Goal: Task Accomplishment & Management: Use online tool/utility

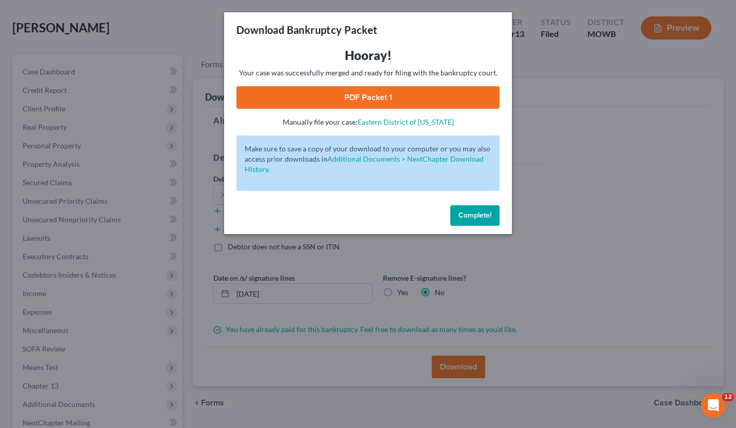
click at [471, 218] on span "Complete!" at bounding box center [474, 215] width 33 height 9
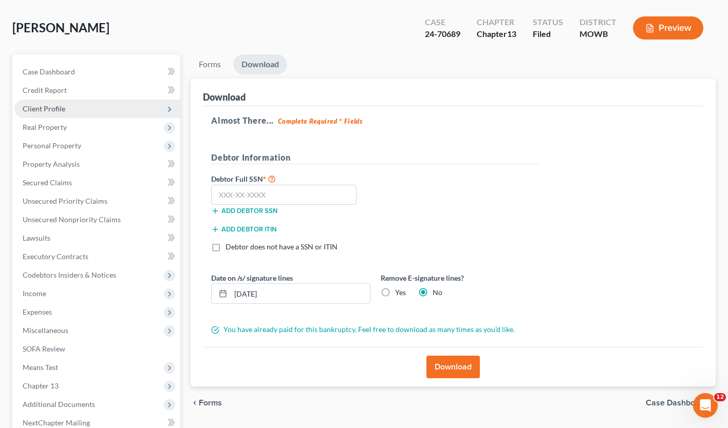
click at [52, 116] on span "Client Profile" at bounding box center [97, 109] width 166 height 18
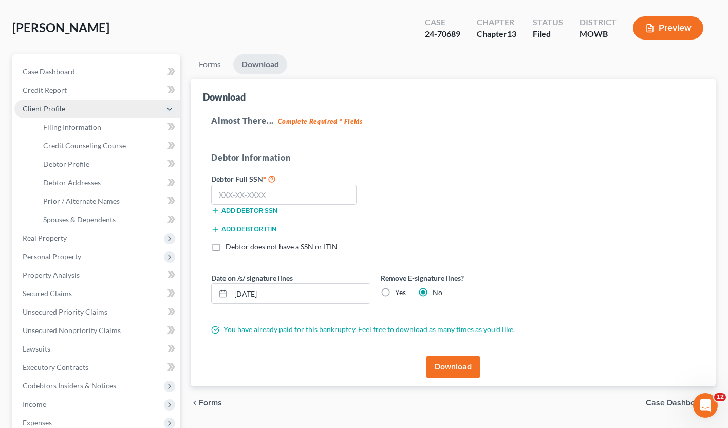
click at [53, 109] on span "Client Profile" at bounding box center [44, 108] width 43 height 9
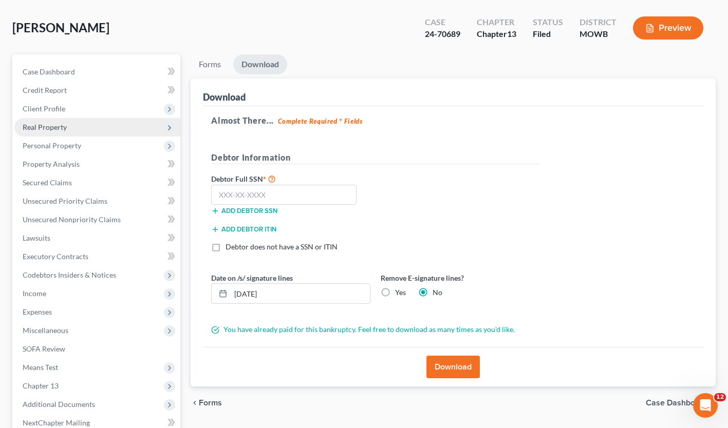
click at [55, 127] on span "Real Property" at bounding box center [45, 127] width 44 height 9
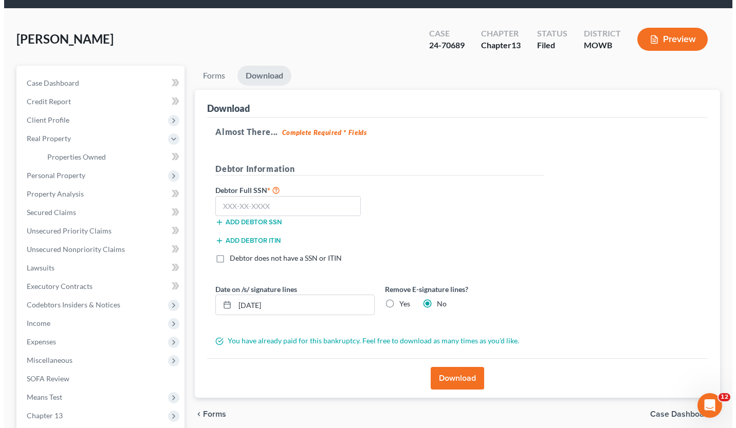
scroll to position [32, 0]
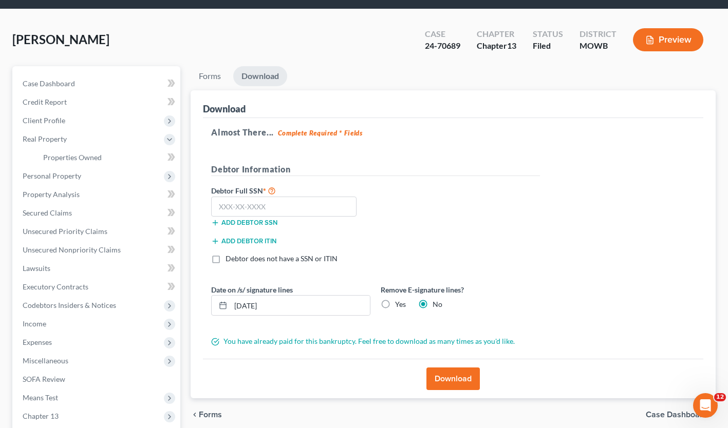
click at [665, 46] on button "Preview" at bounding box center [668, 39] width 70 height 23
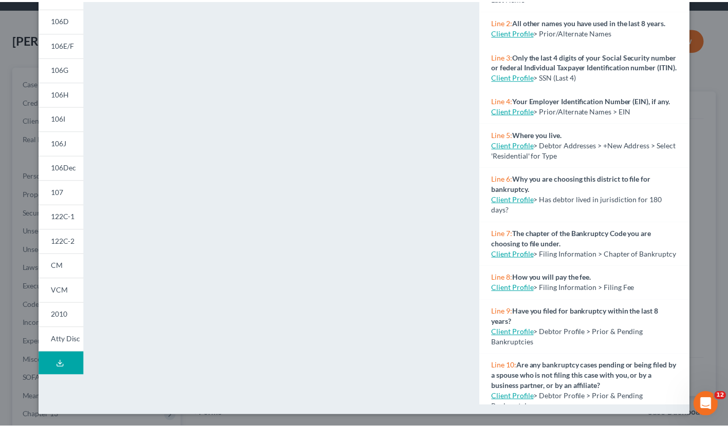
scroll to position [0, 0]
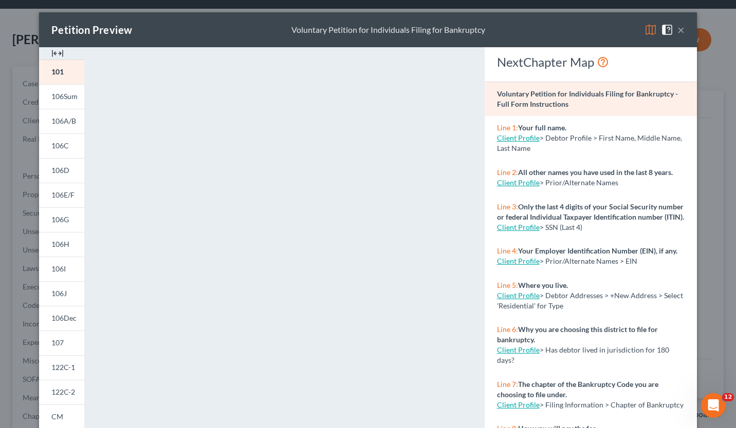
click at [677, 31] on button "×" at bounding box center [680, 30] width 7 height 12
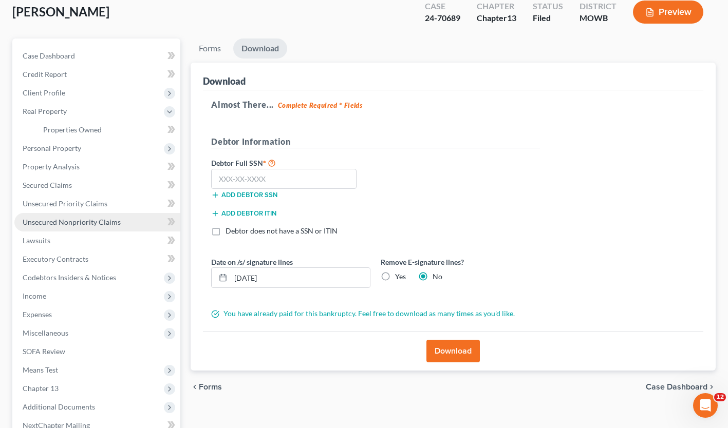
scroll to position [61, 0]
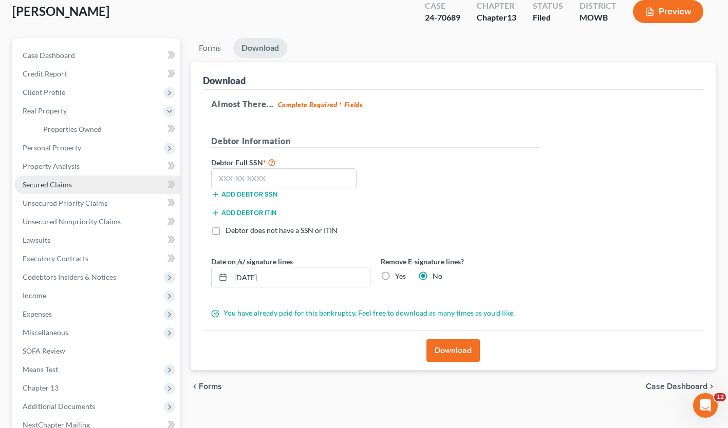
click at [62, 186] on span "Secured Claims" at bounding box center [47, 184] width 49 height 9
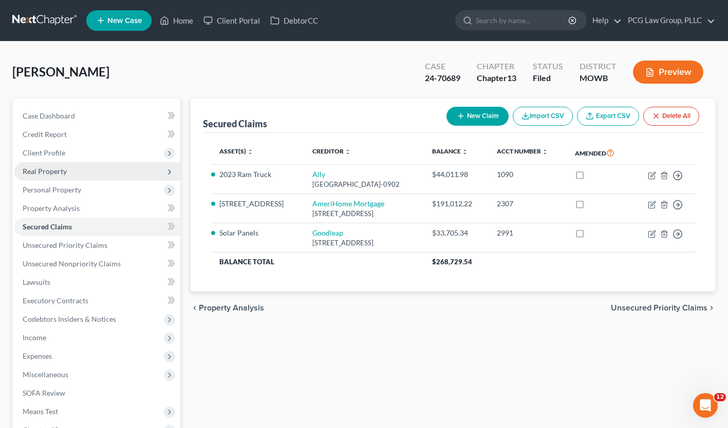
click at [65, 171] on span "Real Property" at bounding box center [45, 171] width 44 height 9
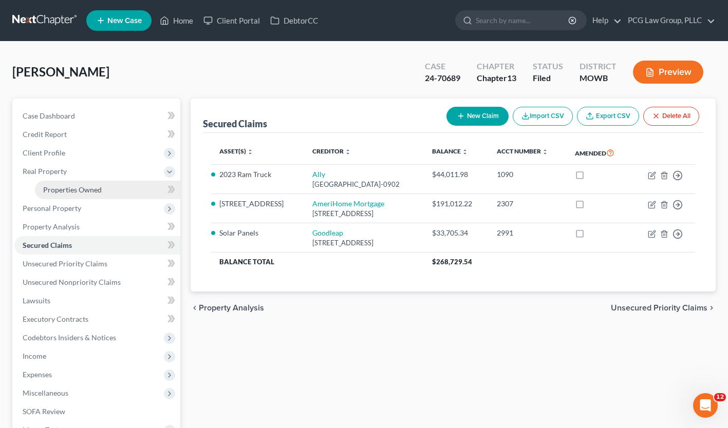
click at [97, 193] on span "Properties Owned" at bounding box center [72, 189] width 59 height 9
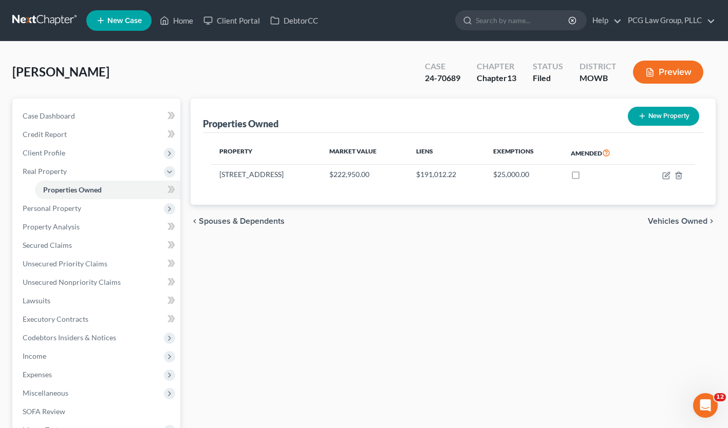
click at [687, 68] on button "Preview" at bounding box center [668, 72] width 70 height 23
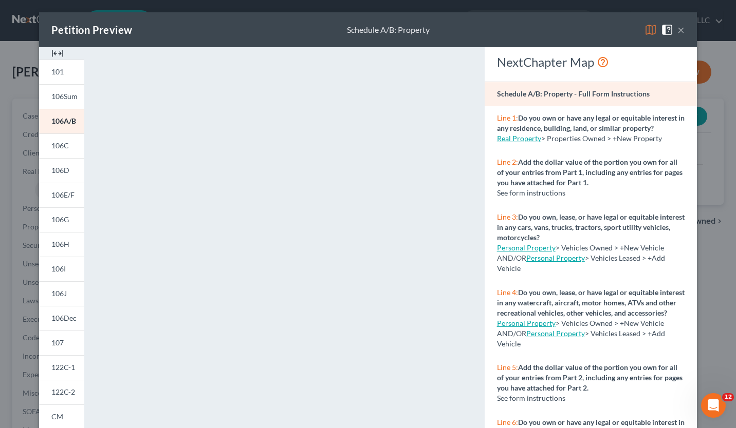
click at [678, 35] on button "×" at bounding box center [680, 30] width 7 height 12
